Goal: Check status: Check status

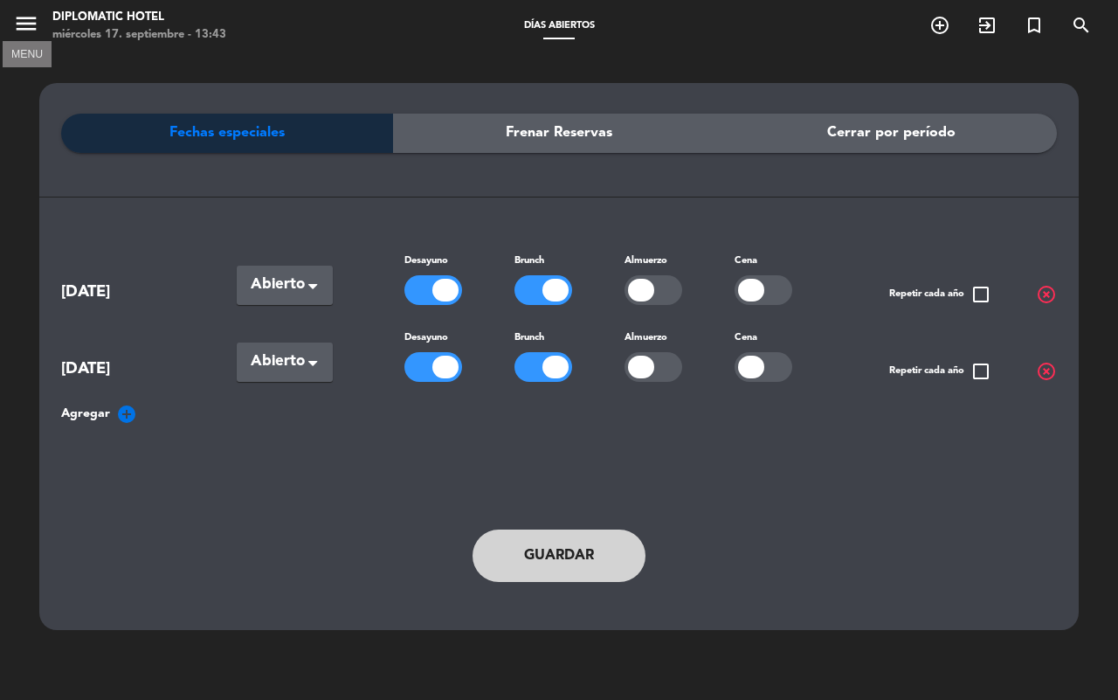
click at [24, 23] on icon "menu" at bounding box center [26, 23] width 26 height 26
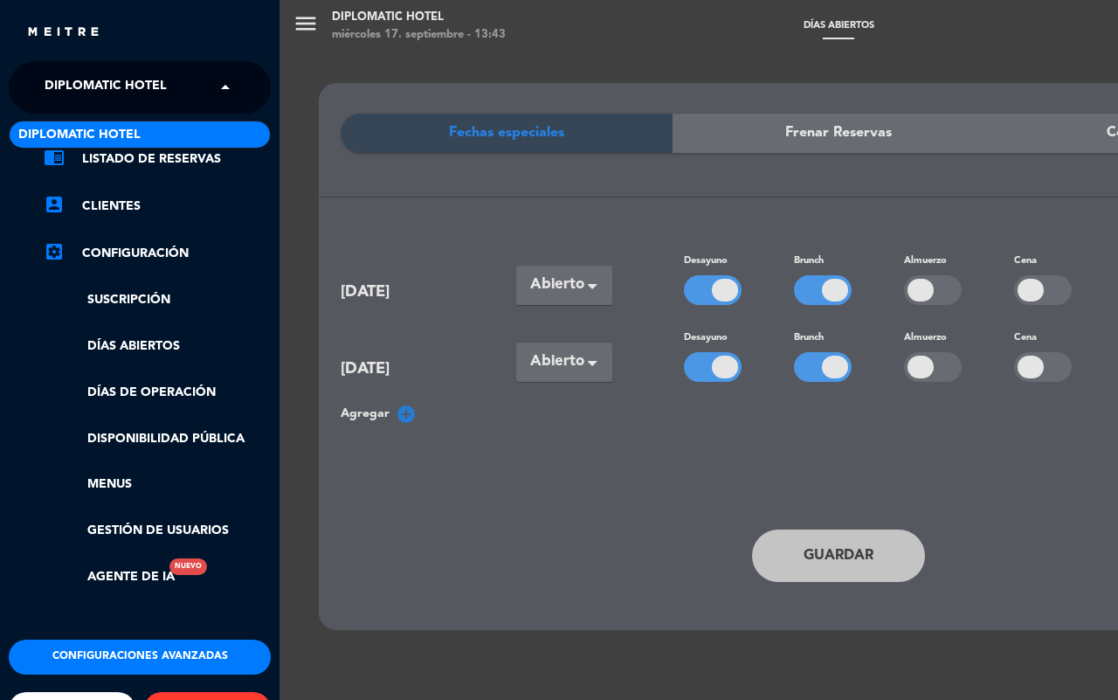
click at [115, 87] on span "Diplomatic Hotel" at bounding box center [106, 87] width 122 height 37
click at [122, 93] on span "Diplomatic Hotel" at bounding box center [106, 87] width 122 height 37
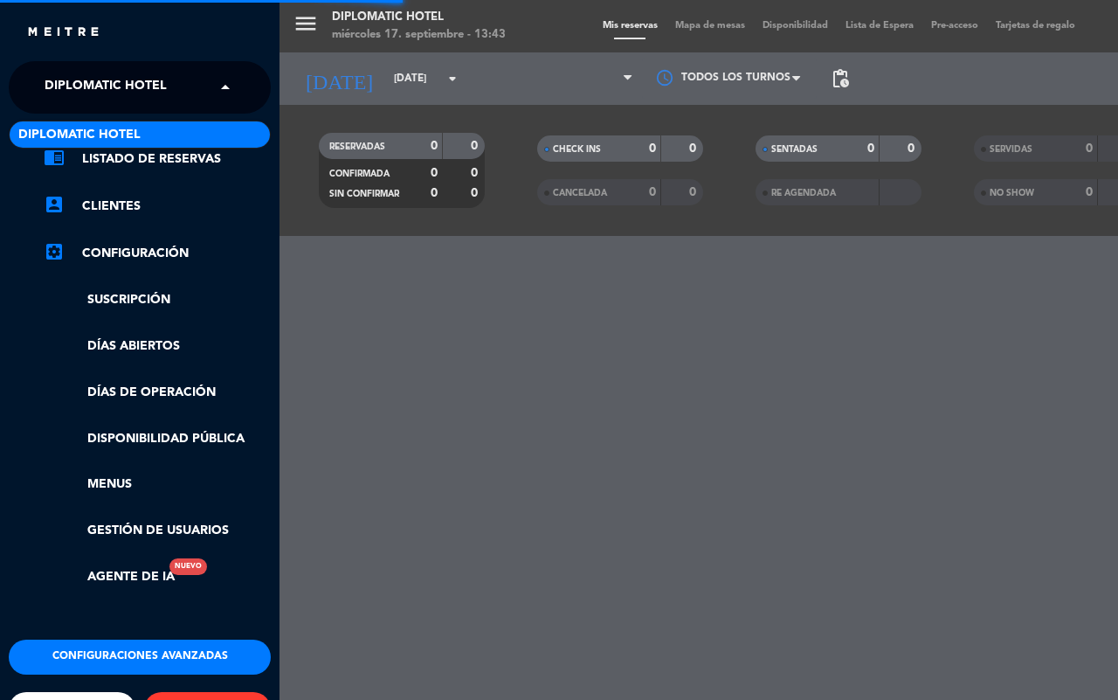
click at [600, 31] on div "menu Diplomatic Hotel [DATE] 17. septiembre - 13:43 Mis reservas Mapa de mesas …" at bounding box center [839, 350] width 1118 height 700
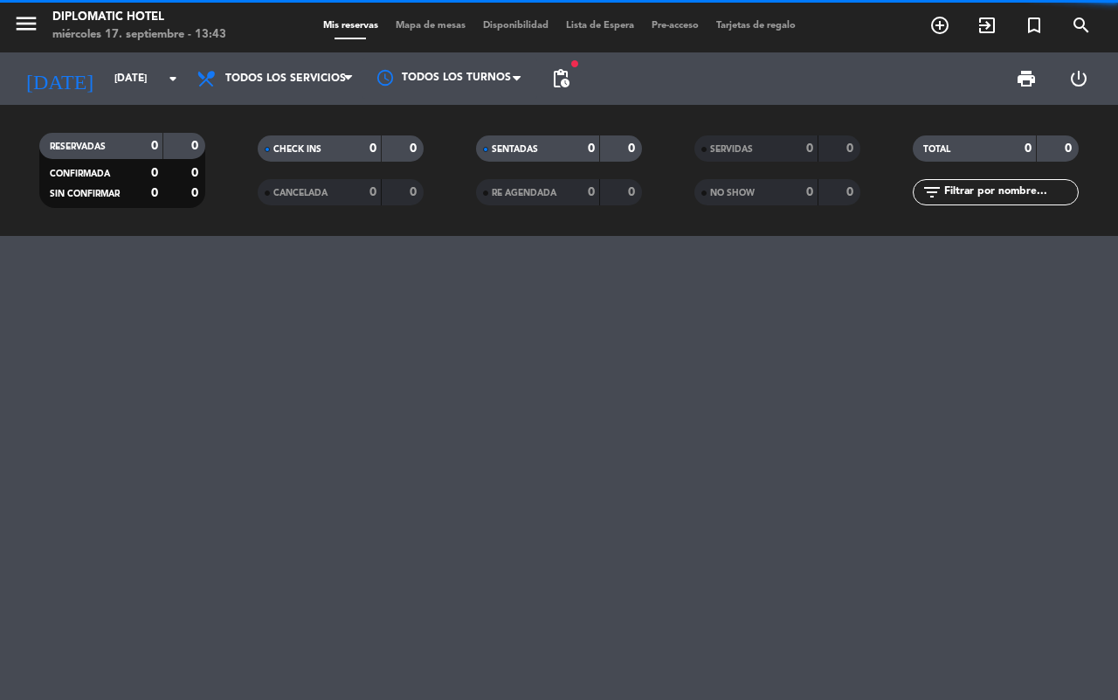
click at [350, 21] on span "Mis reservas" at bounding box center [350, 26] width 72 height 10
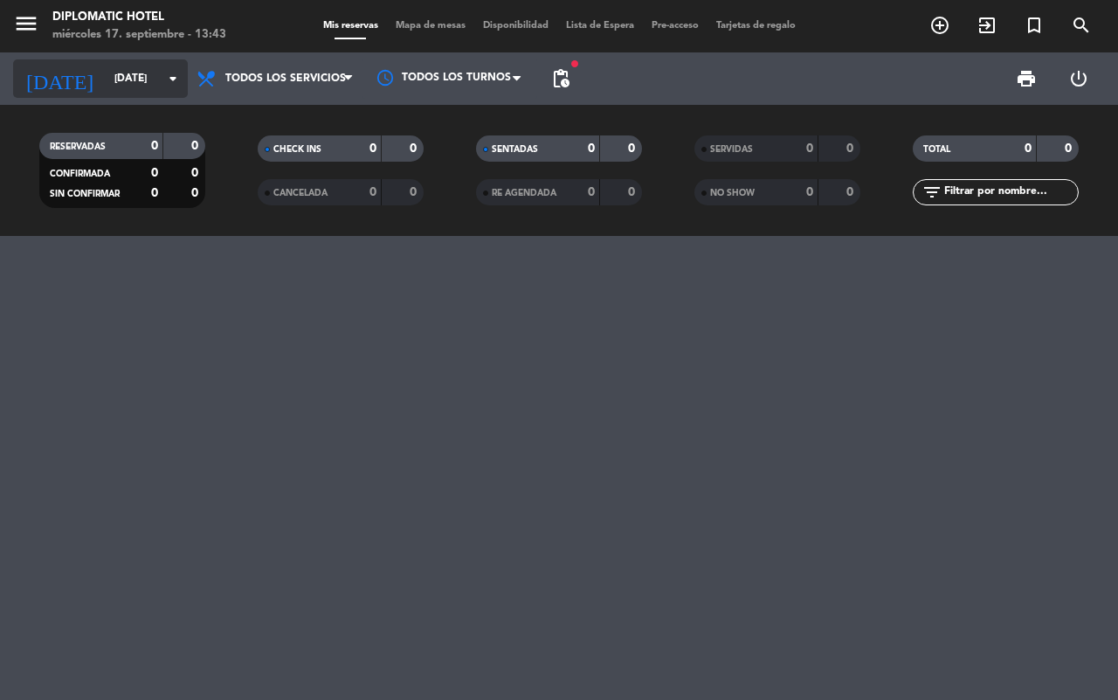
click at [150, 76] on input "[DATE]" at bounding box center [175, 79] width 139 height 30
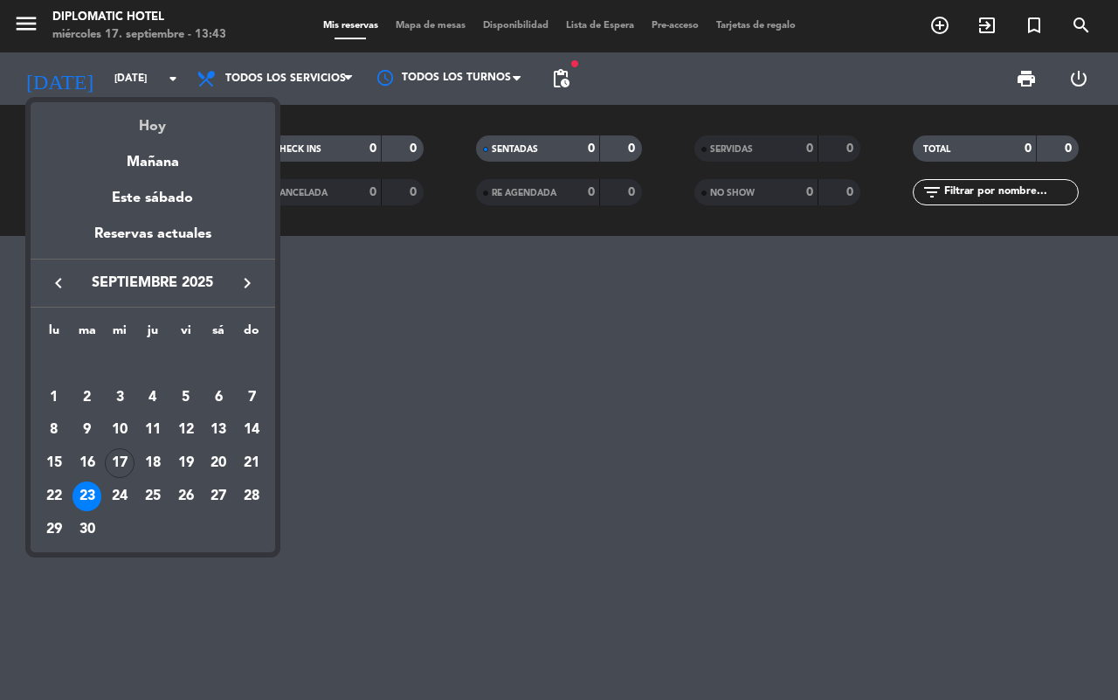
click at [153, 123] on div "Hoy" at bounding box center [153, 120] width 245 height 36
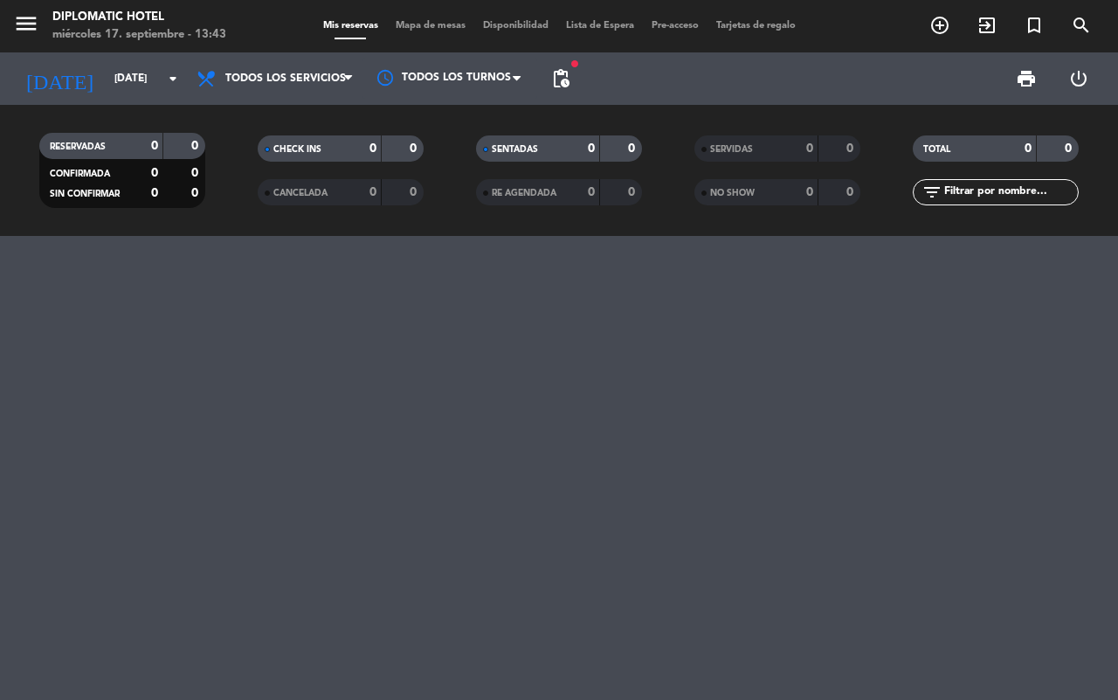
type input "[DATE]"
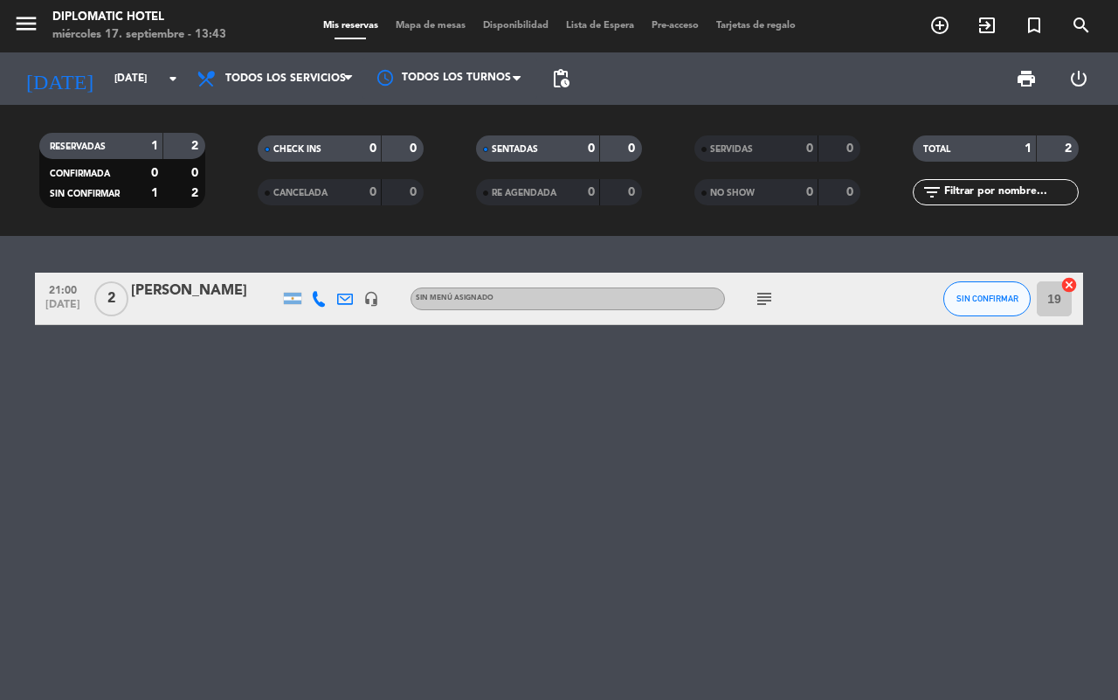
click at [181, 294] on div "[PERSON_NAME]" at bounding box center [205, 291] width 148 height 23
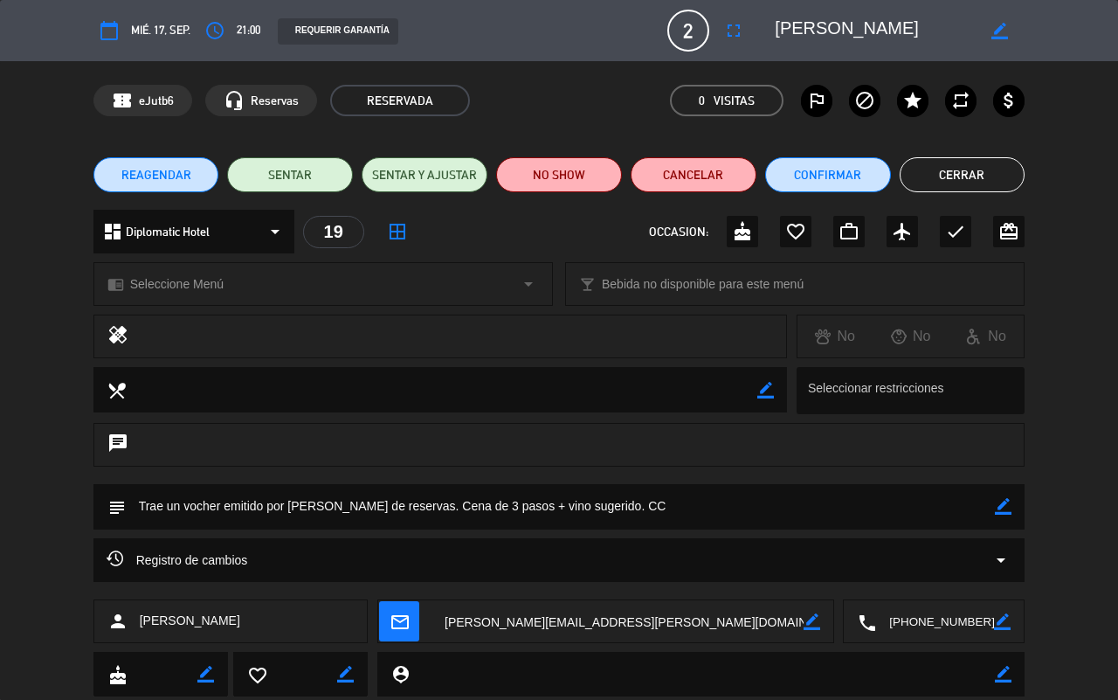
drag, startPoint x: 994, startPoint y: 171, endPoint x: 721, endPoint y: 456, distance: 394.8
click at [993, 171] on button "Cerrar" at bounding box center [963, 174] width 126 height 35
